Goal: Task Accomplishment & Management: Manage account settings

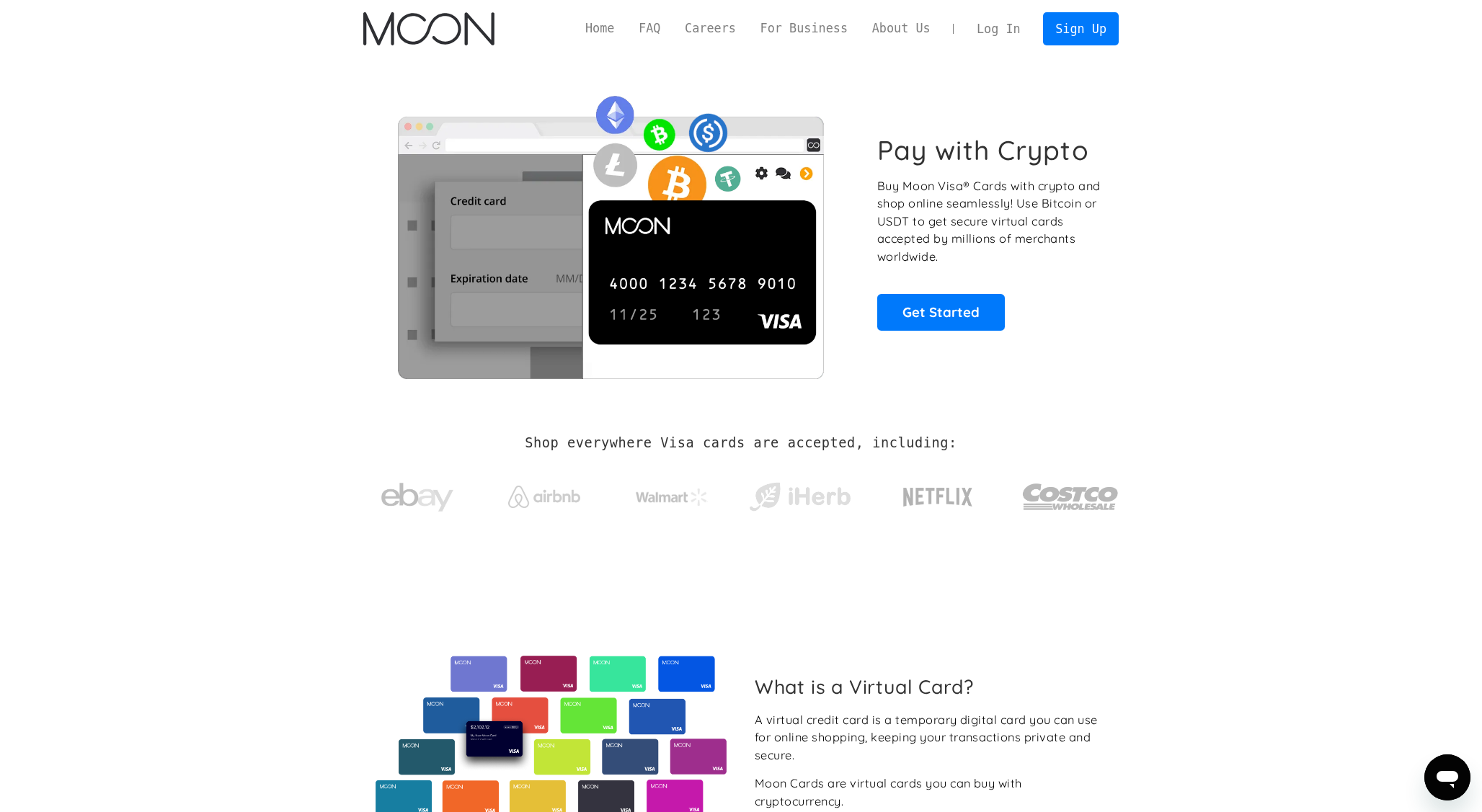
click at [990, 23] on link "Log In" at bounding box center [998, 29] width 68 height 32
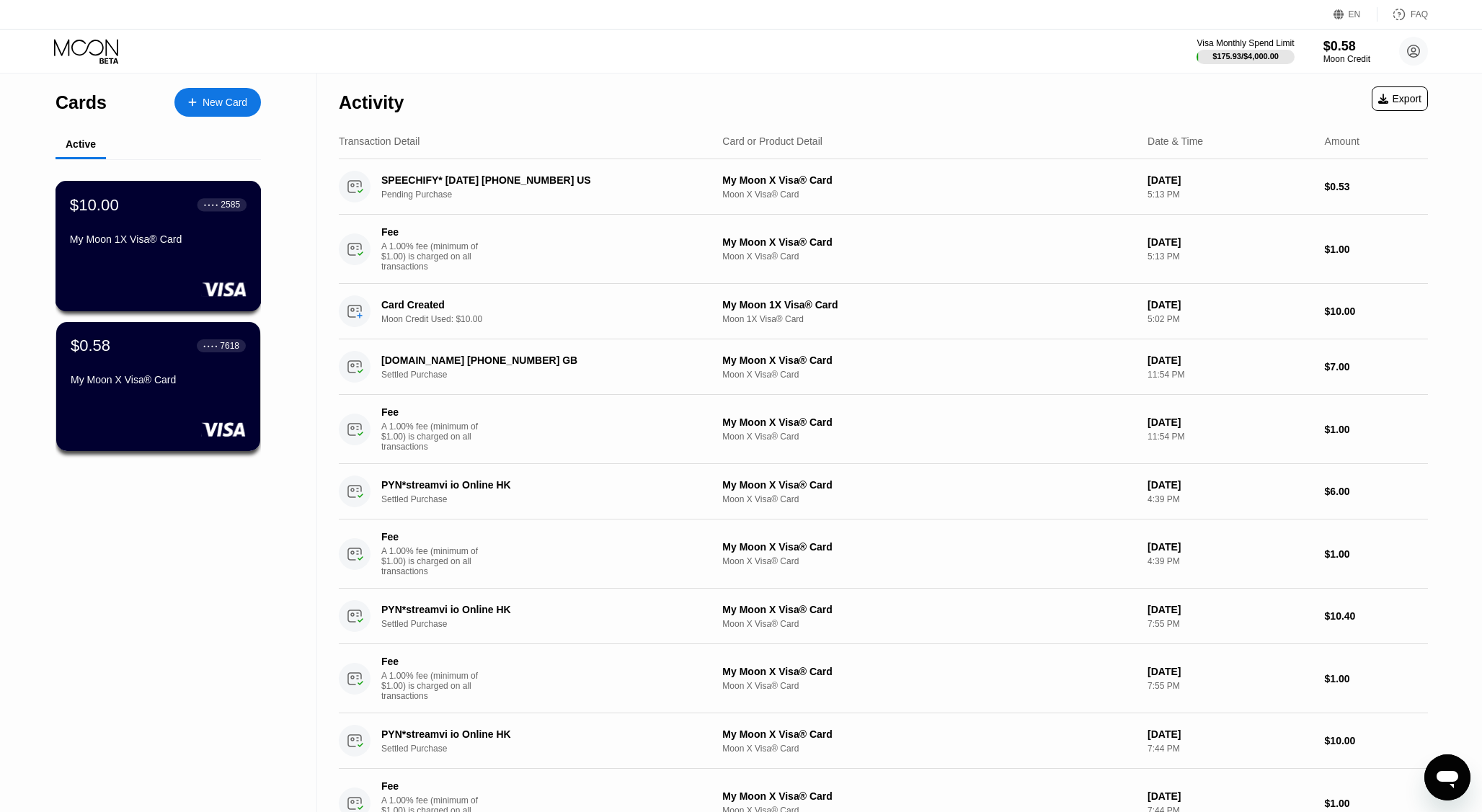
click at [195, 265] on div "$10.00 ● ● ● ● 2585 My Moon 1X Visa® Card" at bounding box center [158, 246] width 206 height 130
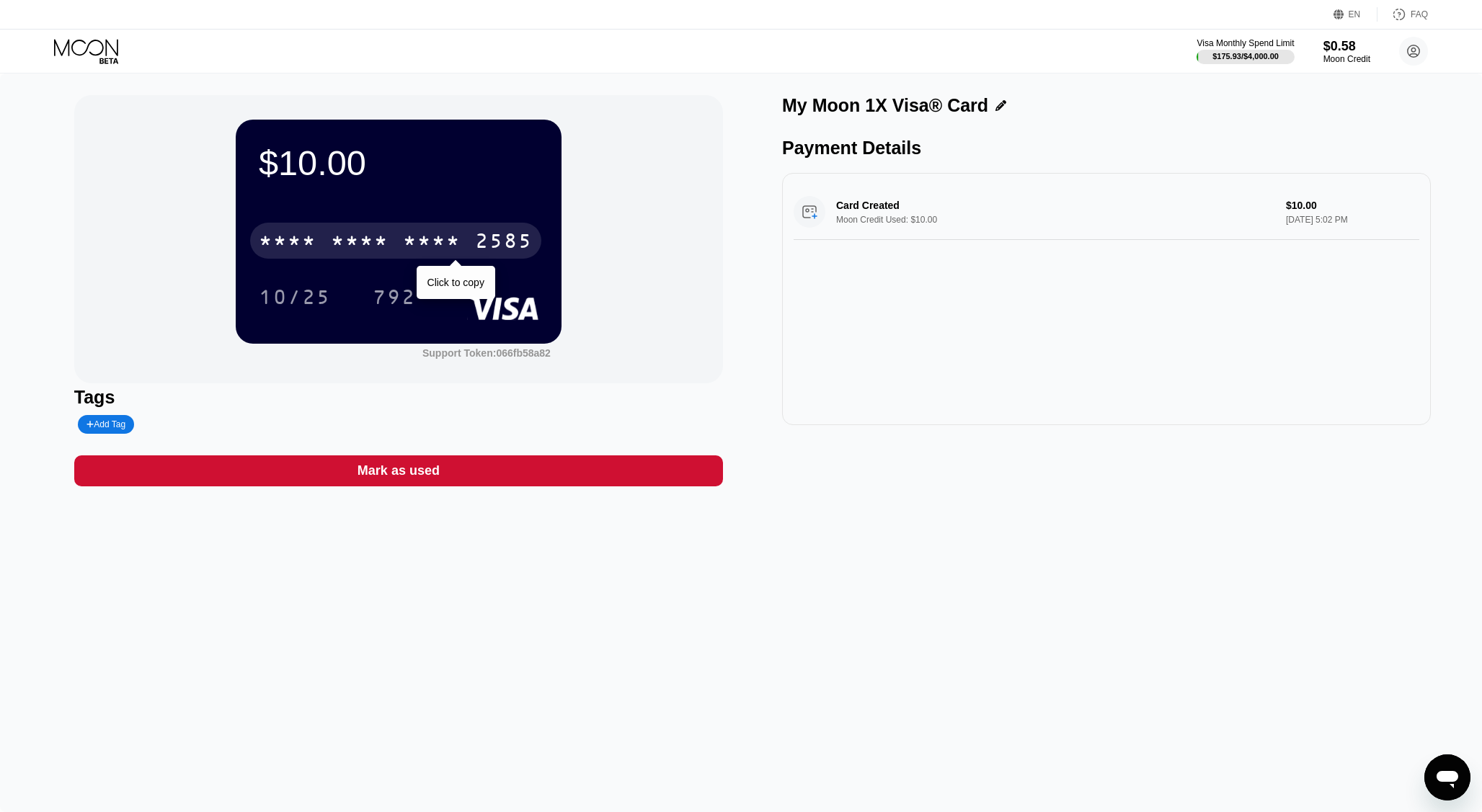
click at [501, 238] on div "2585" at bounding box center [504, 242] width 58 height 23
